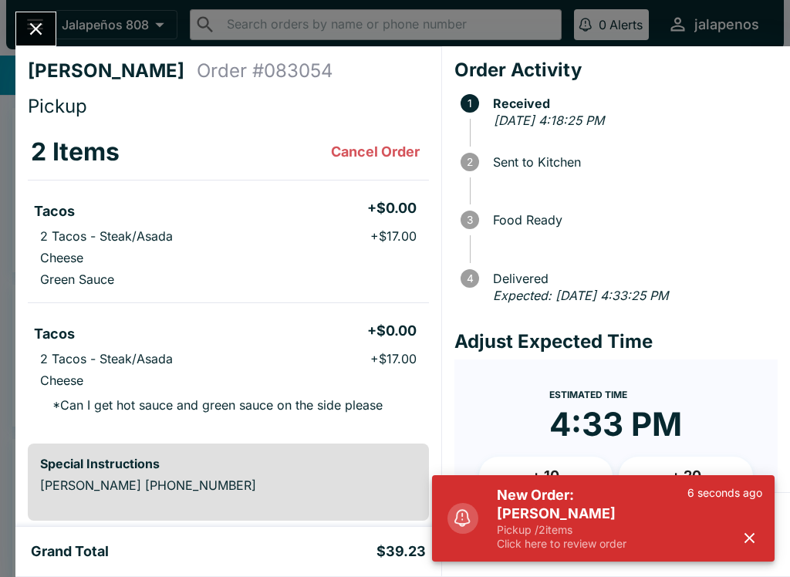
click at [404, 219] on li "Tacos + $0.00" at bounding box center [228, 209] width 401 height 32
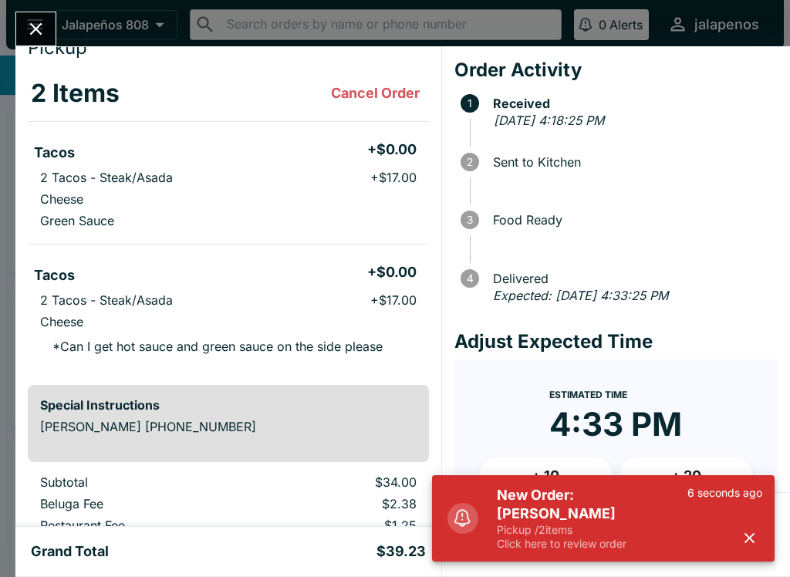
scroll to position [59, 0]
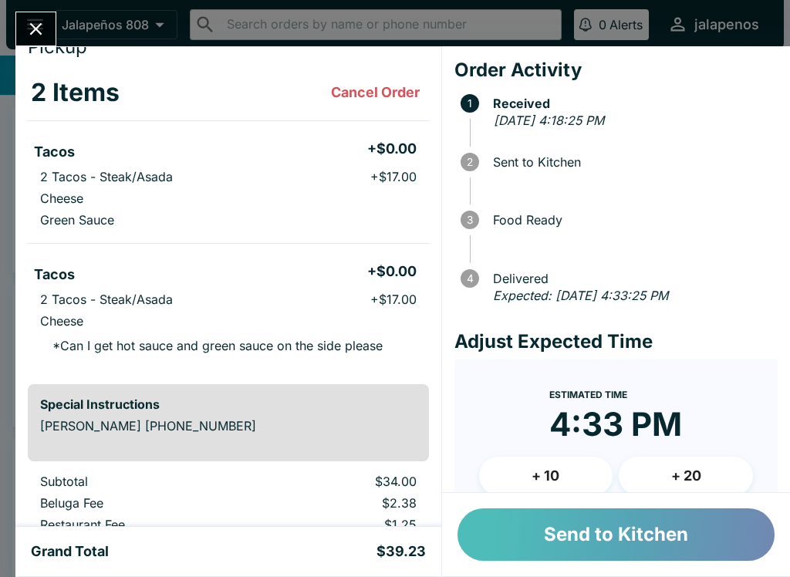
click at [689, 549] on button "Send to Kitchen" at bounding box center [616, 534] width 317 height 52
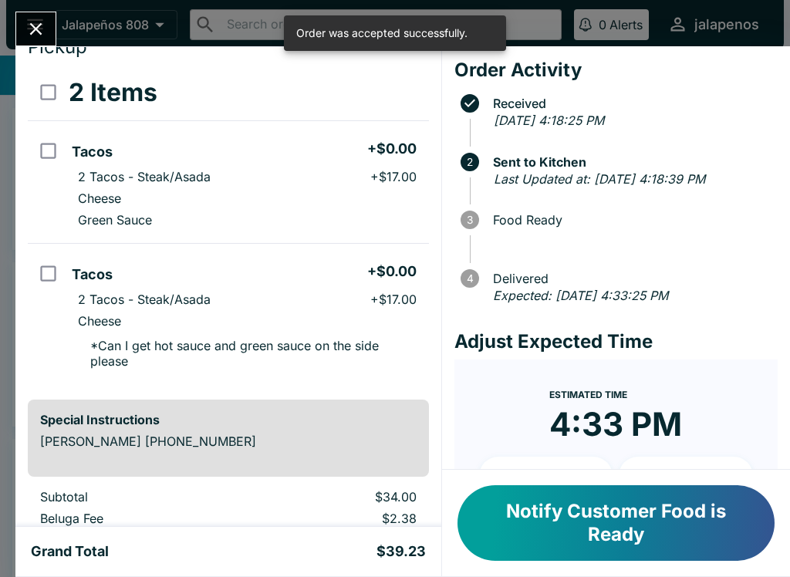
click at [705, 525] on button "Notify Customer Food is Ready" at bounding box center [616, 523] width 317 height 76
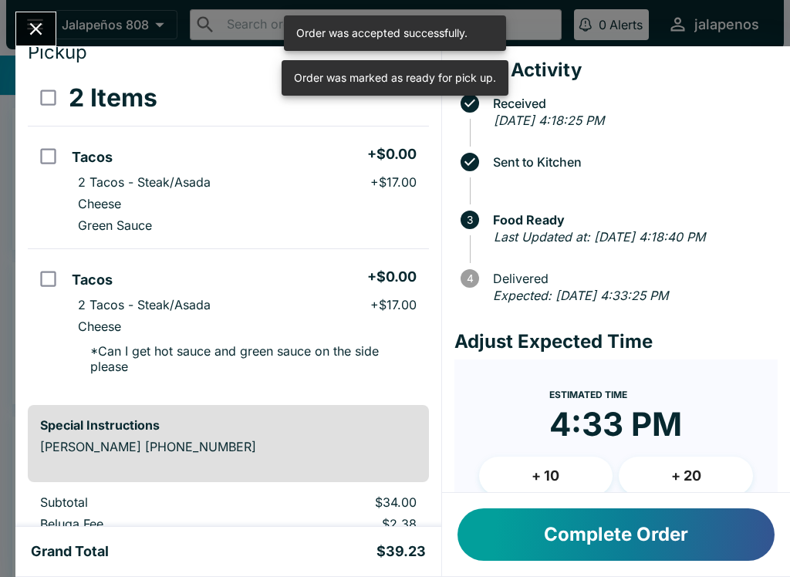
scroll to position [64, 0]
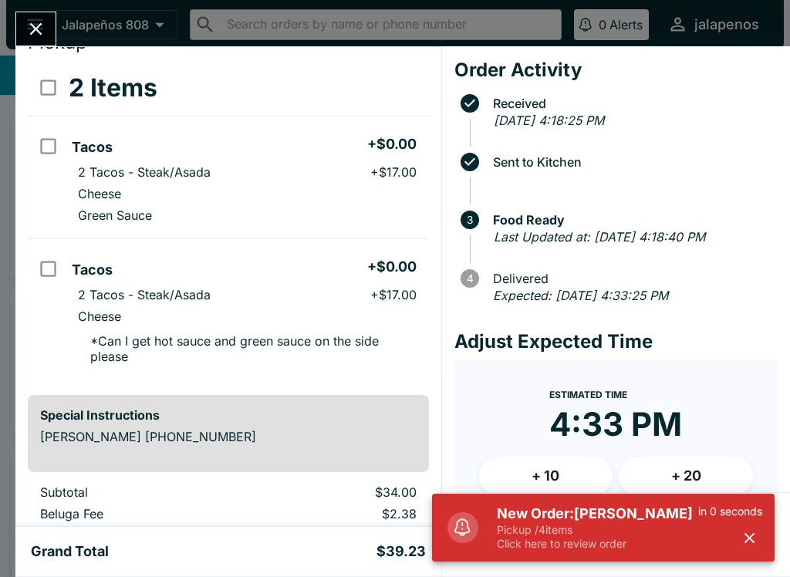
click at [612, 532] on p "Pickup / 4 items" at bounding box center [597, 530] width 201 height 14
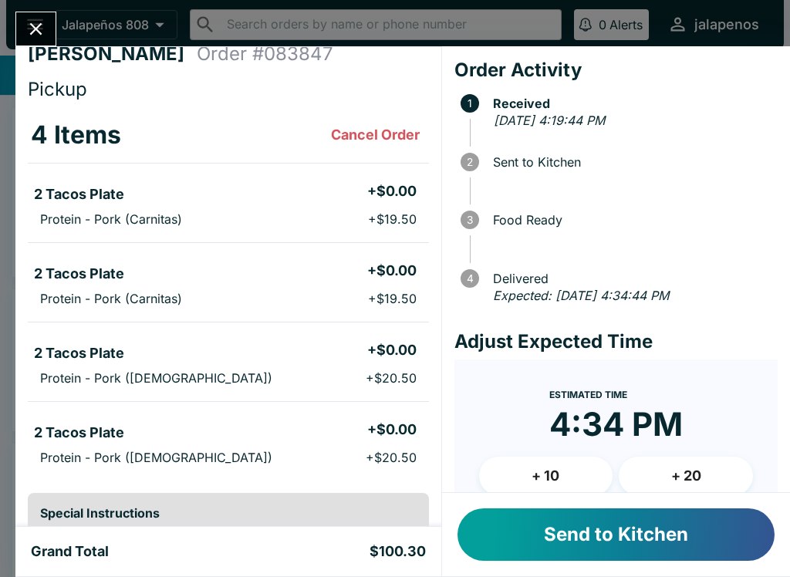
scroll to position [18, 0]
click at [680, 525] on button "Send to Kitchen" at bounding box center [616, 534] width 317 height 52
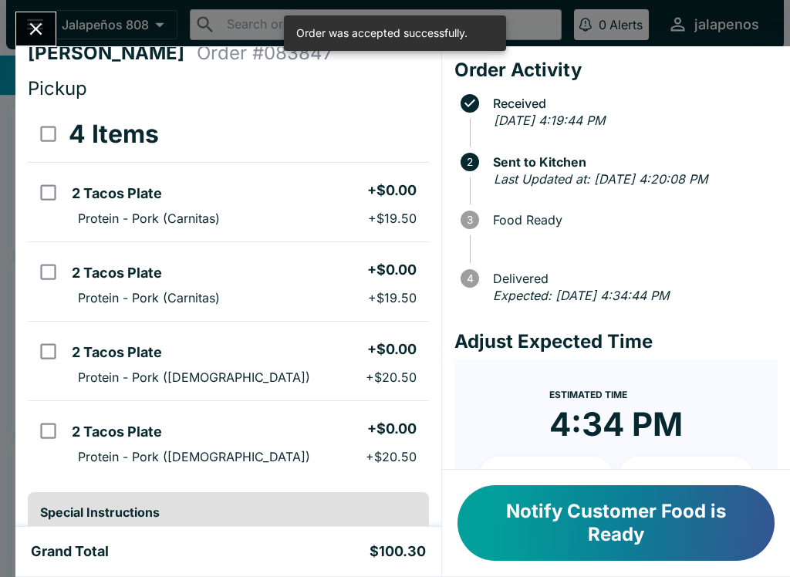
click at [42, 19] on icon "Close" at bounding box center [35, 29] width 21 height 21
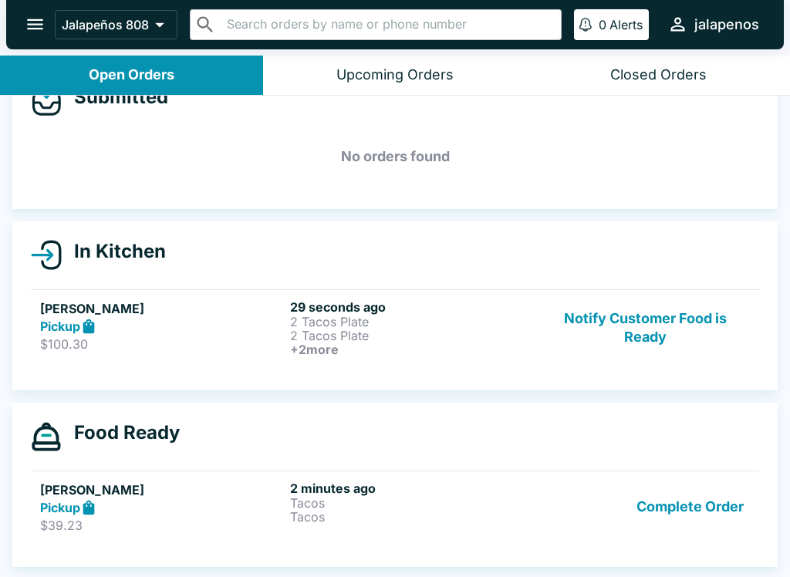
scroll to position [41, 0]
click at [93, 508] on icon at bounding box center [89, 507] width 12 height 15
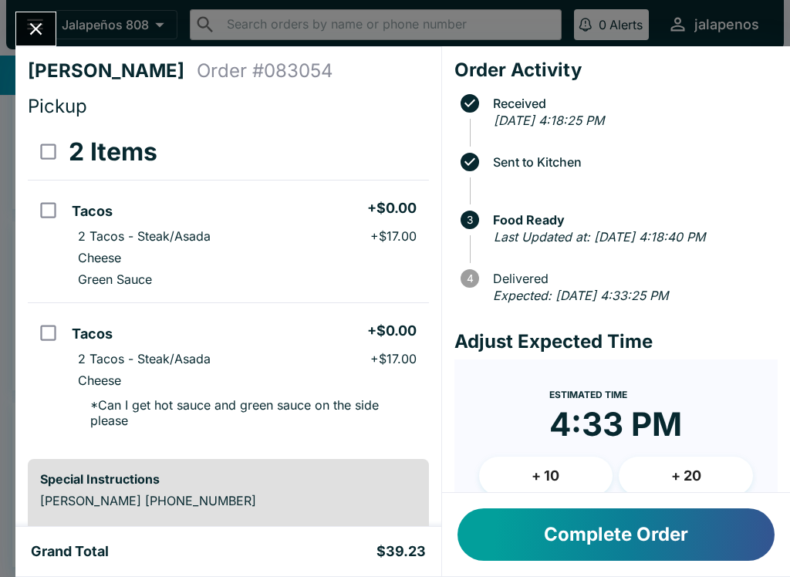
click at [46, 39] on icon "Close" at bounding box center [35, 29] width 21 height 21
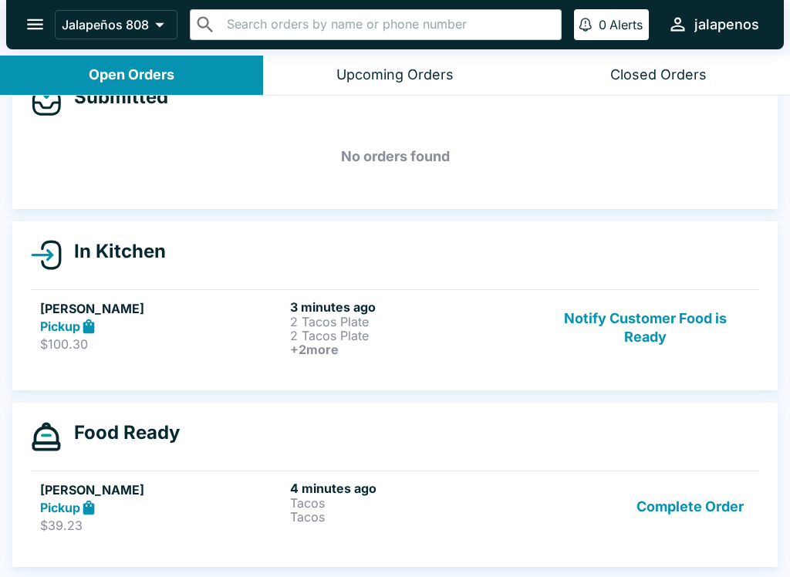
click at [143, 335] on div "[PERSON_NAME] Pickup $100.30" at bounding box center [162, 327] width 244 height 57
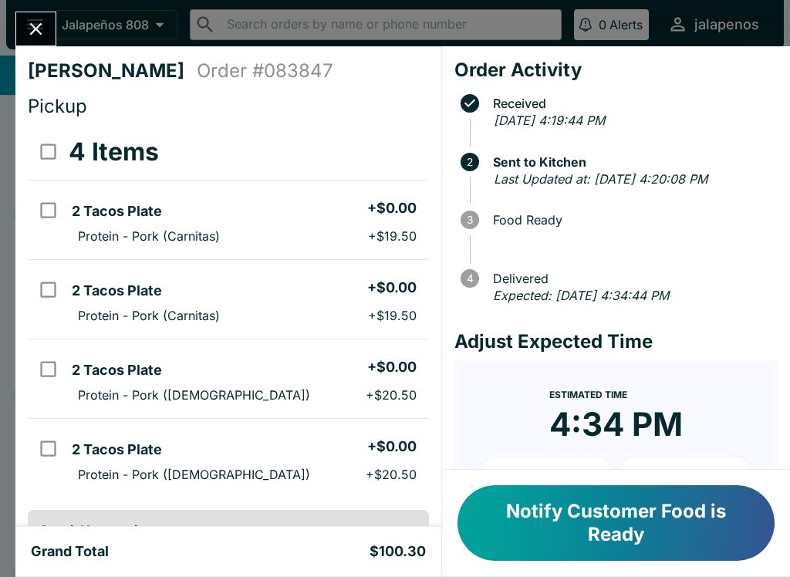
click at [661, 529] on button "Notify Customer Food is Ready" at bounding box center [616, 523] width 317 height 76
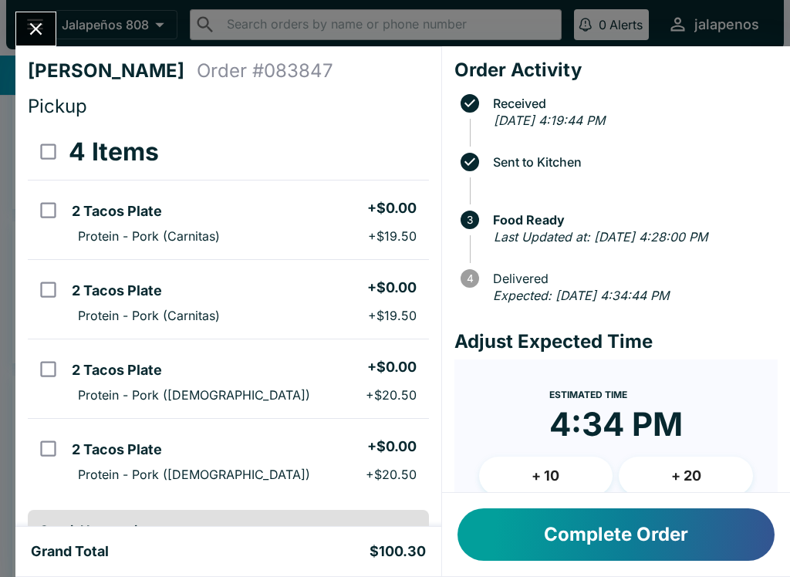
click at [674, 556] on button "Complete Order" at bounding box center [616, 534] width 317 height 52
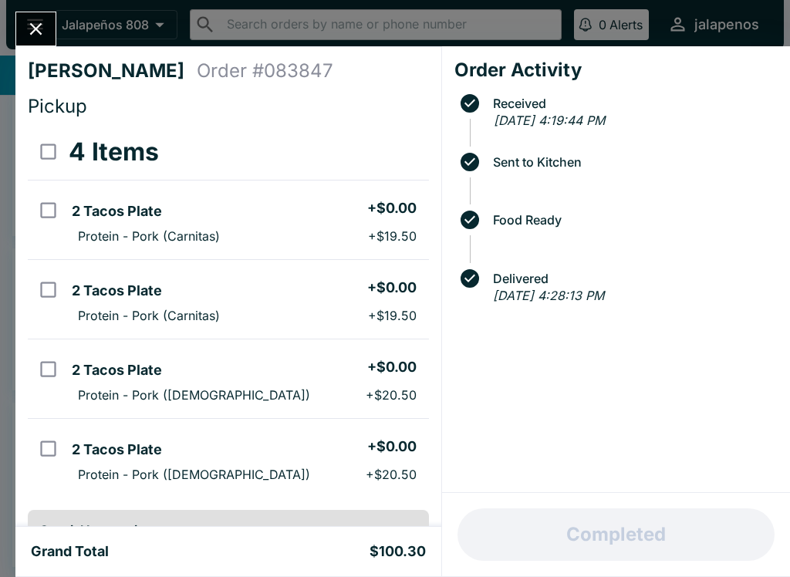
scroll to position [-1, 0]
click at [35, 33] on icon "Close" at bounding box center [35, 29] width 21 height 21
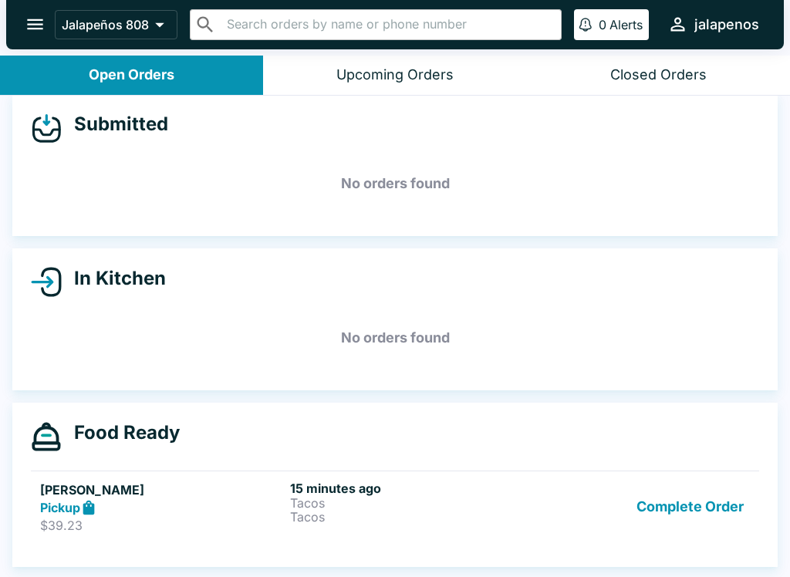
scroll to position [14, 0]
click at [457, 472] on link "[PERSON_NAME] Pickup $39.23 15 minutes ago Tacos Tacos Complete Order" at bounding box center [395, 507] width 728 height 73
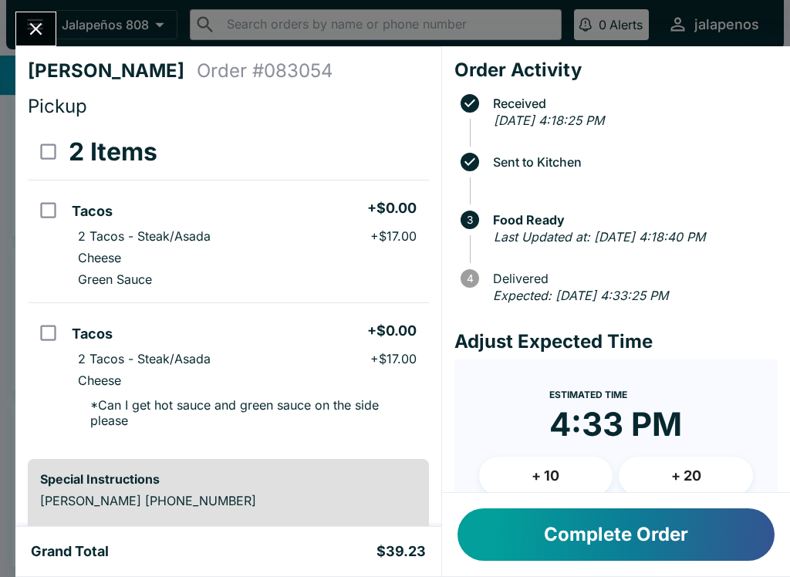
click at [628, 546] on button "Complete Order" at bounding box center [616, 534] width 317 height 52
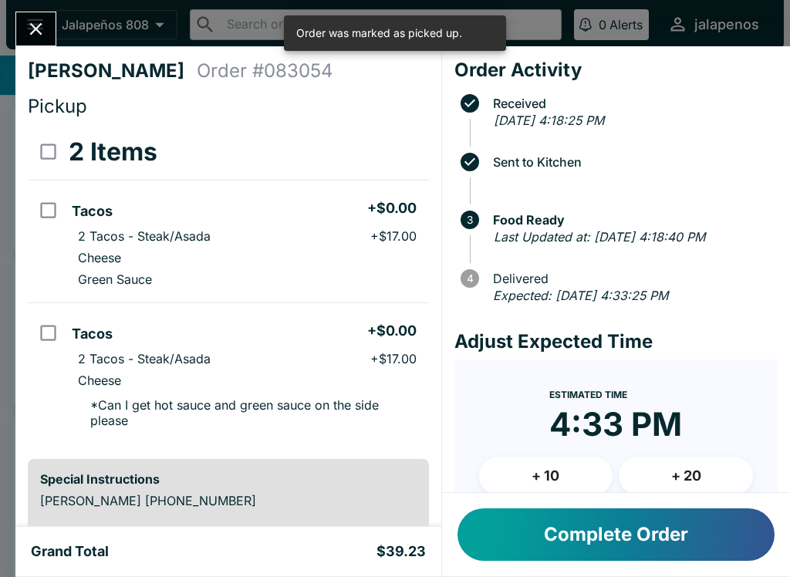
click at [44, 39] on icon "Close" at bounding box center [35, 29] width 21 height 21
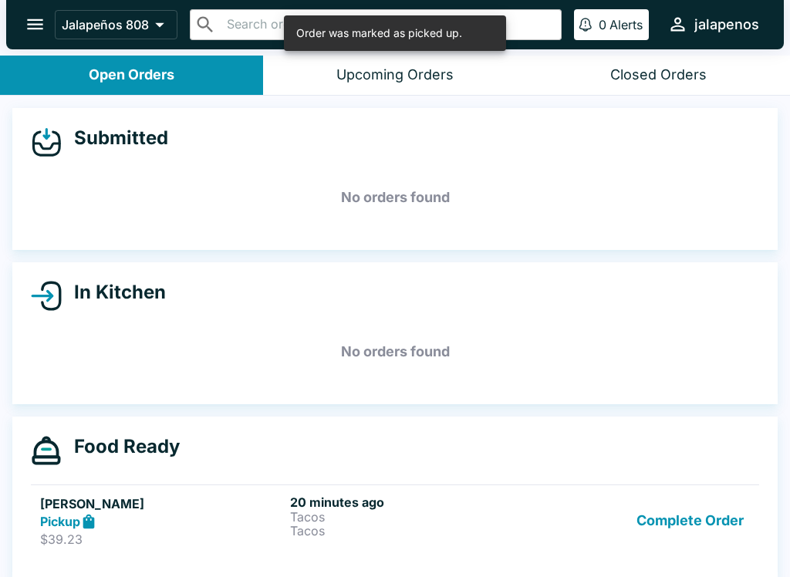
click at [461, 524] on p "Tacos" at bounding box center [412, 531] width 244 height 14
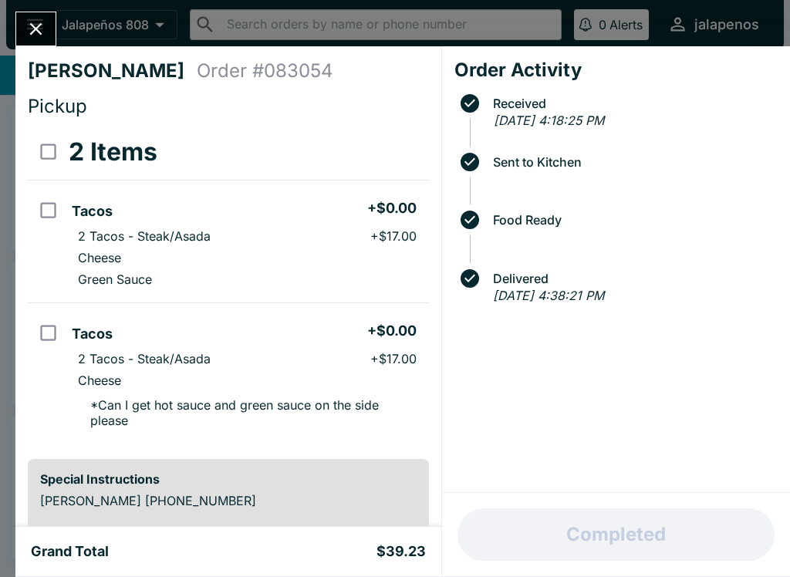
click at [8, 46] on div "[PERSON_NAME] Order # 083054 Pickup 2 Items Tacos + $0.00 2 Tacos - Steak/Asada…" at bounding box center [395, 288] width 790 height 577
